Goal: Navigation & Orientation: Go to known website

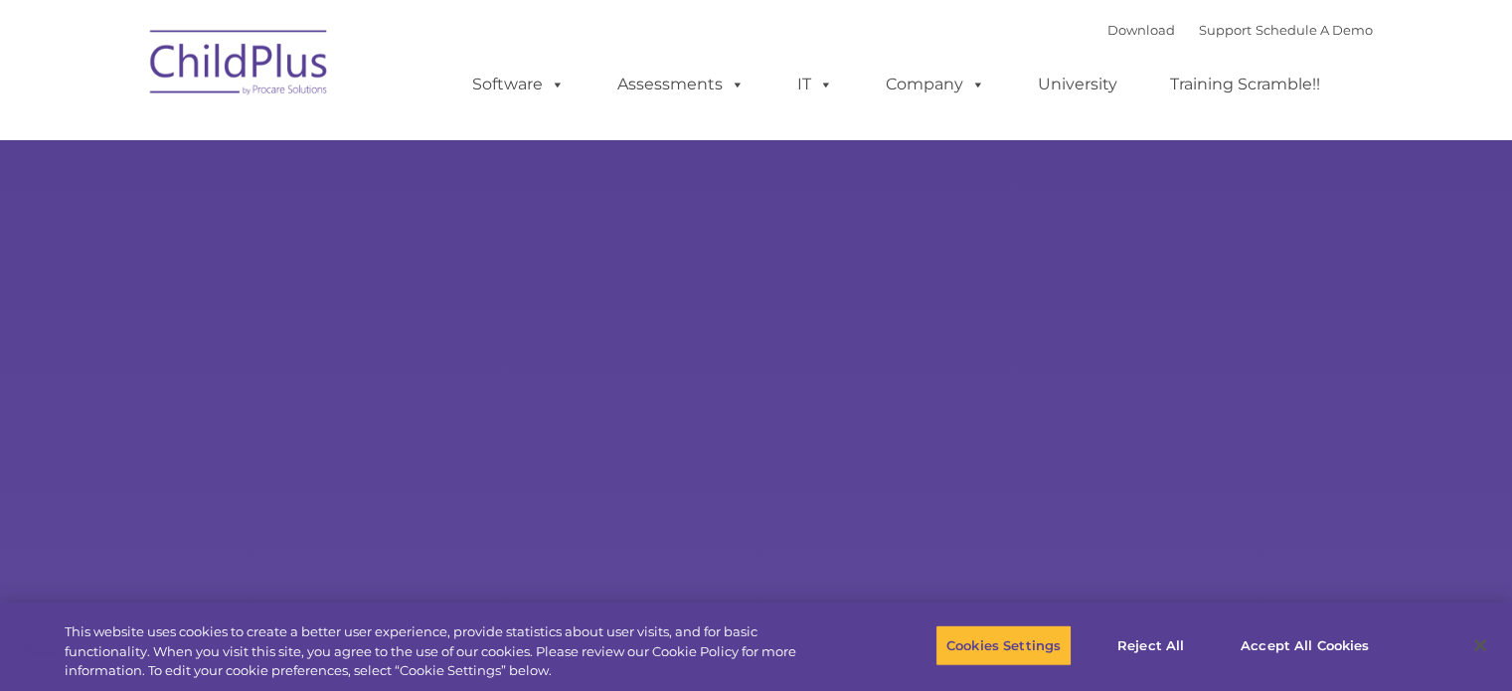
select select "MEDIUM"
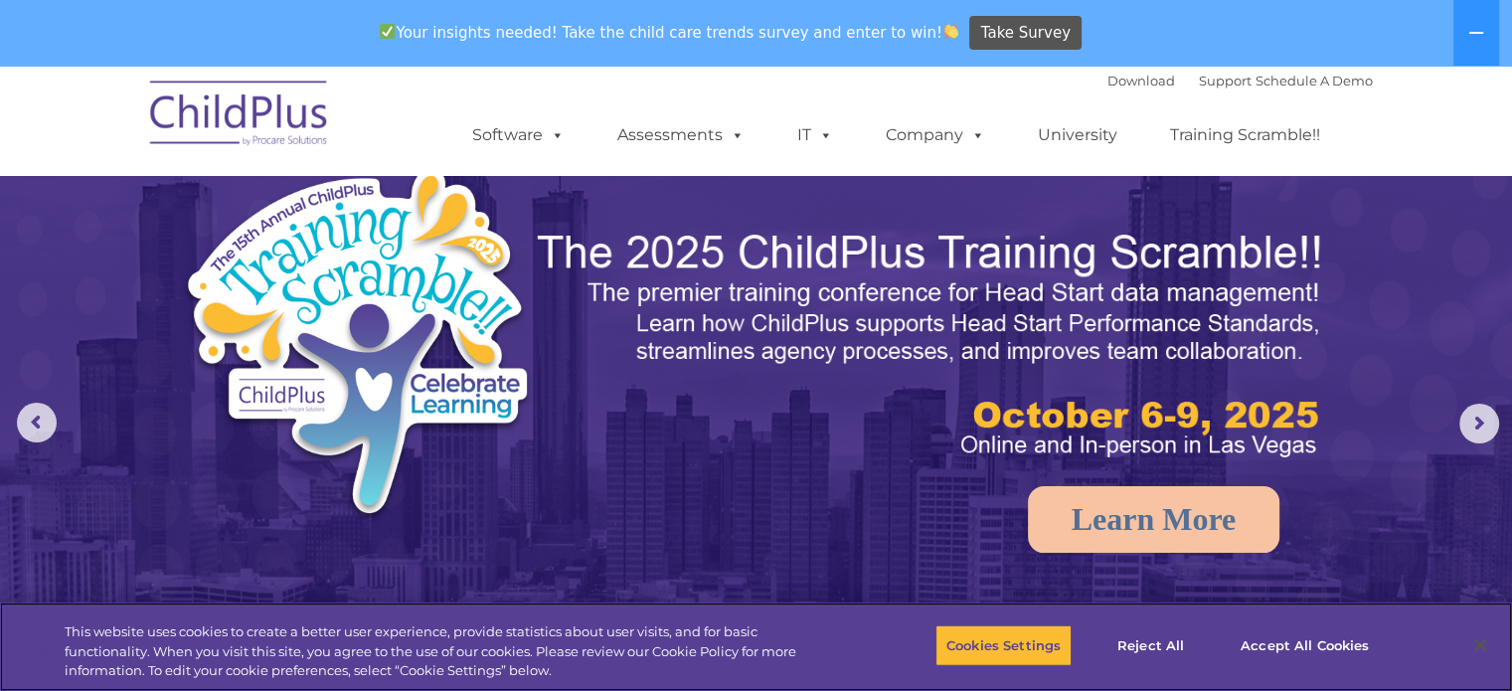
click at [1280, 614] on div "Cookies Settings Reject All Accept All Cookies" at bounding box center [1164, 647] width 457 height 71
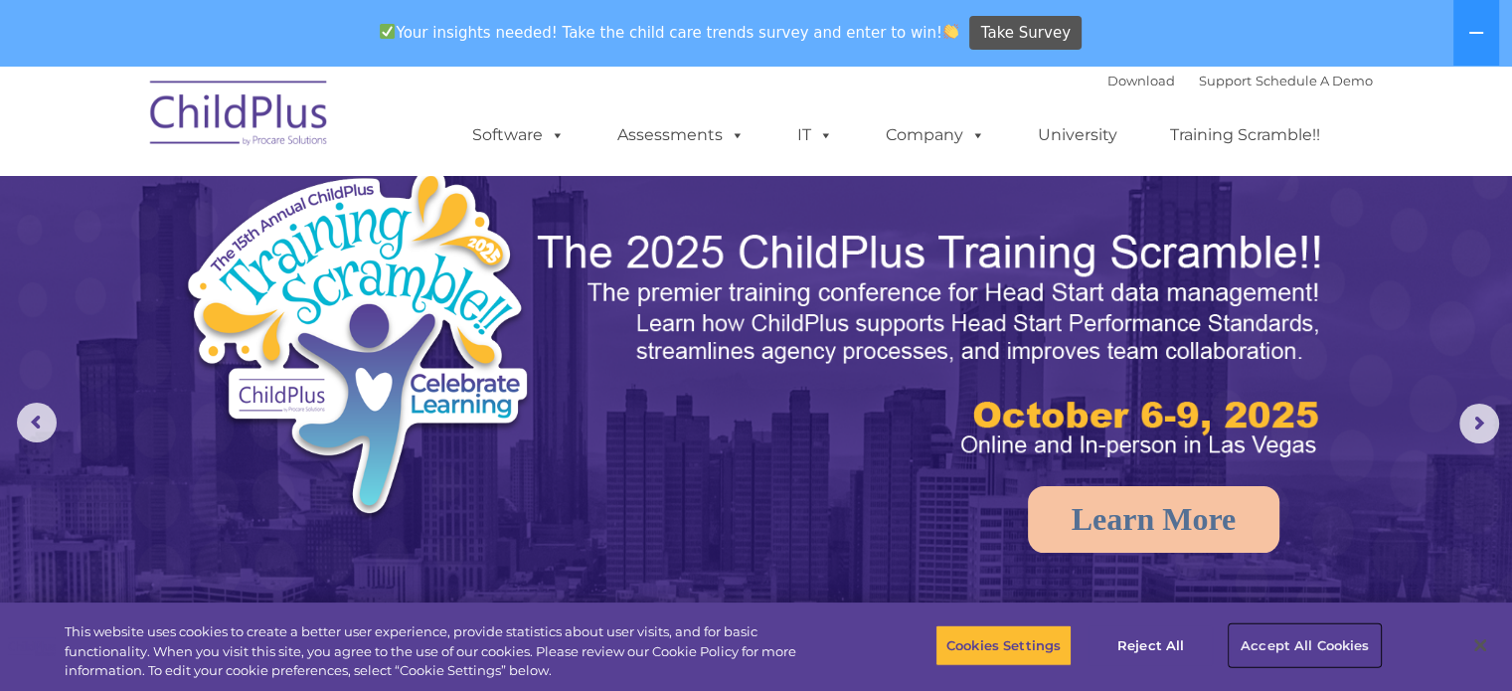
click at [1333, 640] on button "Accept All Cookies" at bounding box center [1305, 645] width 150 height 42
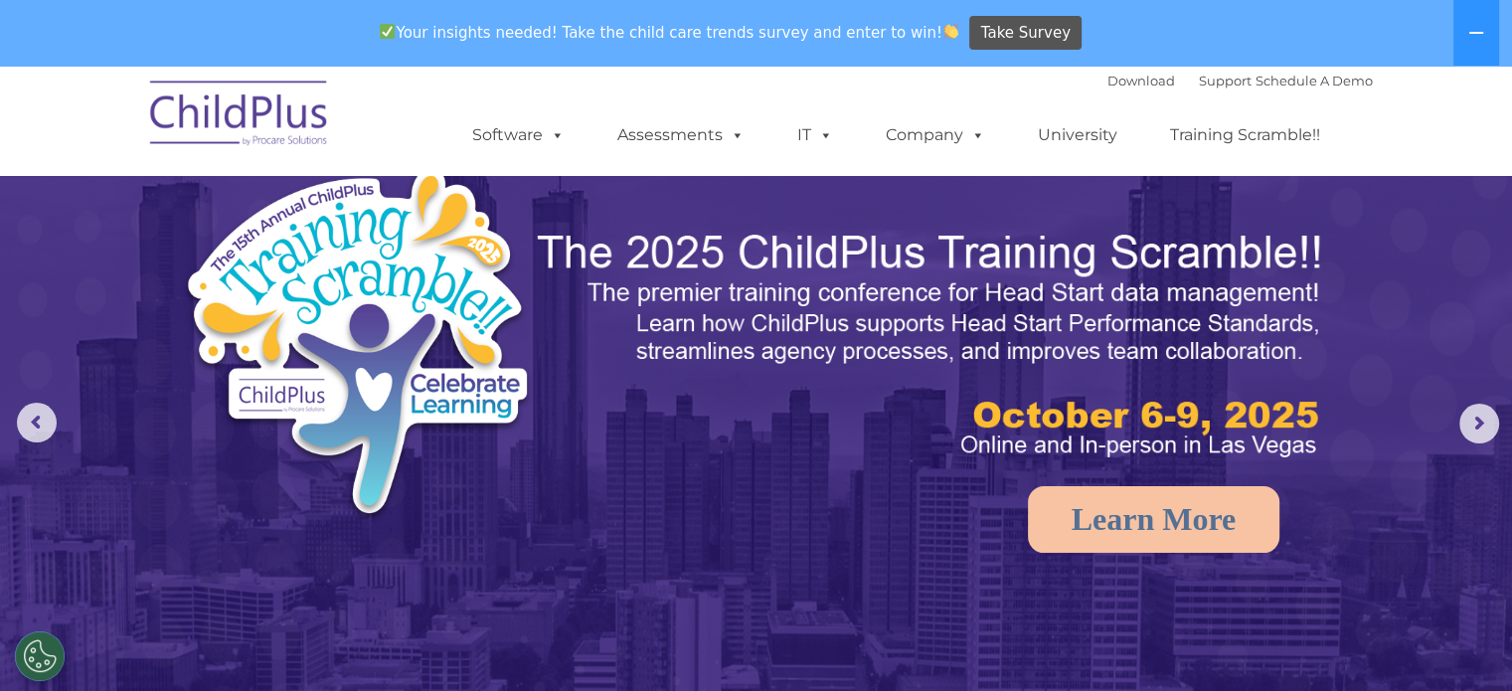
click at [1335, 634] on img at bounding box center [756, 512] width 1512 height 952
